Goal: Check status

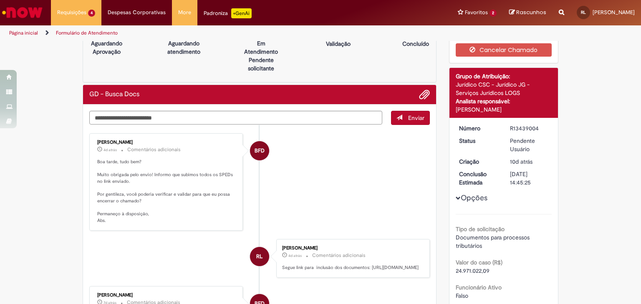
scroll to position [42, 0]
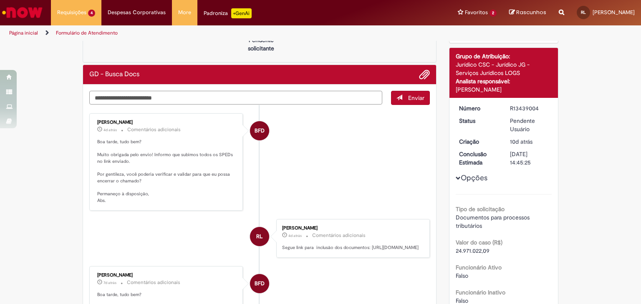
click at [190, 94] on textarea "Digite sua mensagem aqui..." at bounding box center [235, 98] width 293 height 14
type textarea "*"
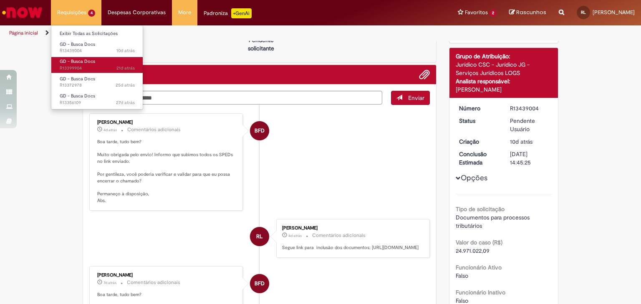
click at [99, 65] on span "21d atrás 21 dias atrás R13399904" at bounding box center [97, 68] width 75 height 7
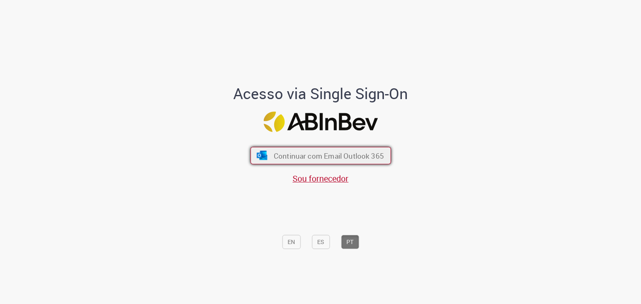
click at [308, 156] on span "Continuar com Email Outlook 365" at bounding box center [328, 156] width 110 height 10
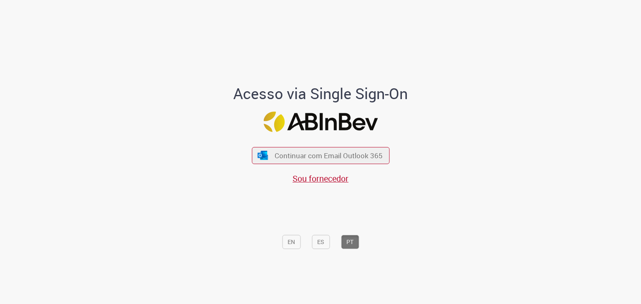
scroll to position [2, 0]
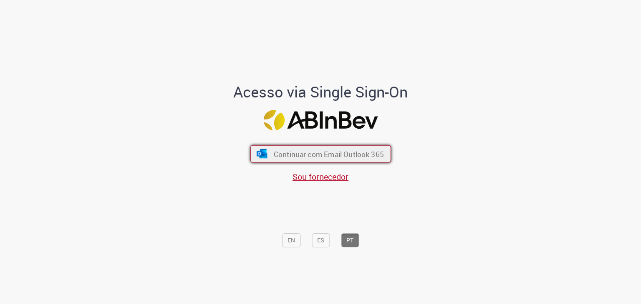
click at [314, 154] on span "Continuar com Email Outlook 365" at bounding box center [328, 154] width 110 height 10
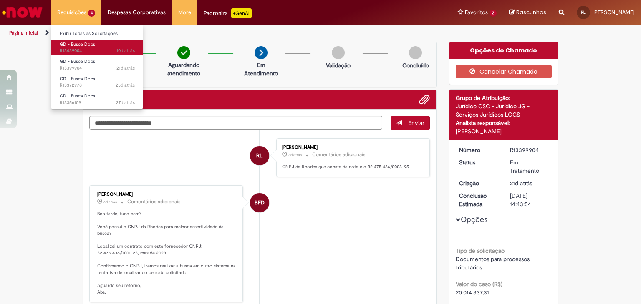
click at [88, 47] on link "GD - Busca Docs 10d atrás 10 dias atrás R13439004" at bounding box center [97, 47] width 92 height 15
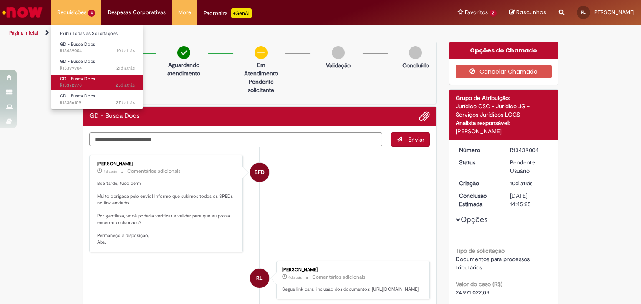
click at [87, 81] on span "GD - Busca Docs" at bounding box center [77, 79] width 35 height 6
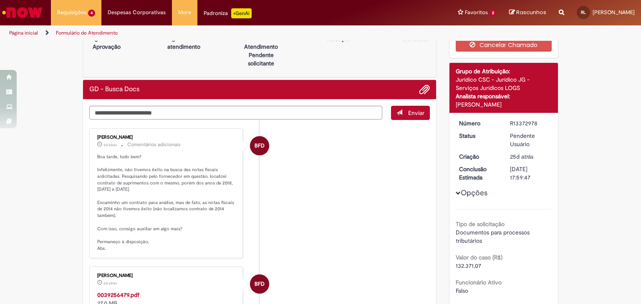
scroll to position [42, 0]
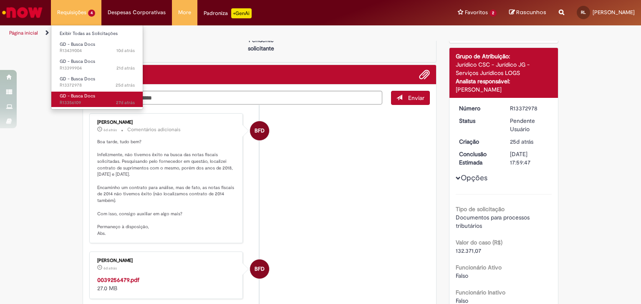
click at [84, 99] on link "GD - Busca Docs 27d atrás 27 dias atrás R13356109" at bounding box center [97, 99] width 92 height 15
